Goal: Task Accomplishment & Management: Manage account settings

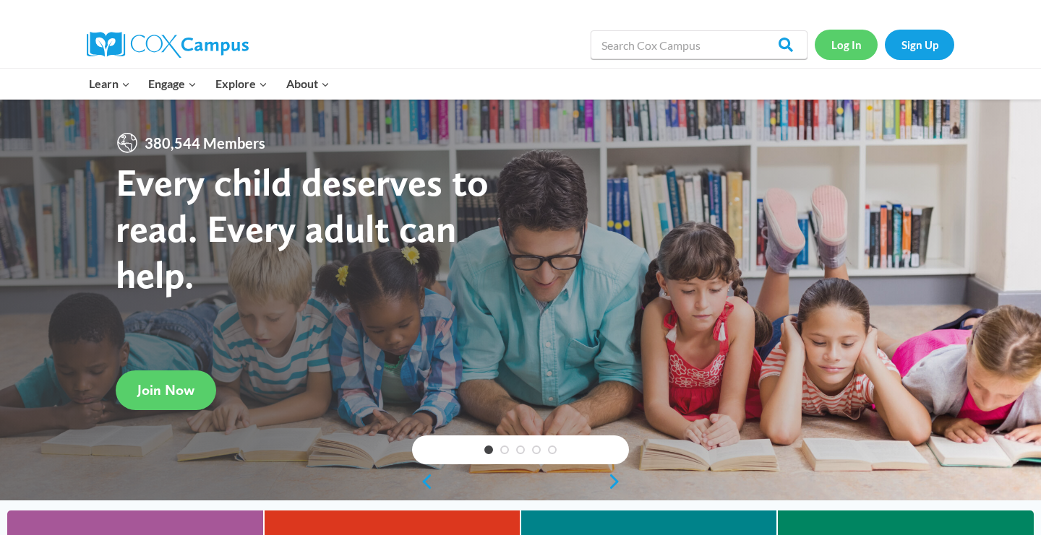
click at [849, 43] on link "Log In" at bounding box center [845, 45] width 63 height 30
click at [848, 46] on link "Log In" at bounding box center [845, 45] width 63 height 30
click at [841, 50] on link "Log In" at bounding box center [845, 45] width 63 height 30
click at [845, 43] on link "Log In" at bounding box center [845, 45] width 63 height 30
click at [845, 40] on link "Log In" at bounding box center [845, 45] width 63 height 30
